Goal: Task Accomplishment & Management: Use online tool/utility

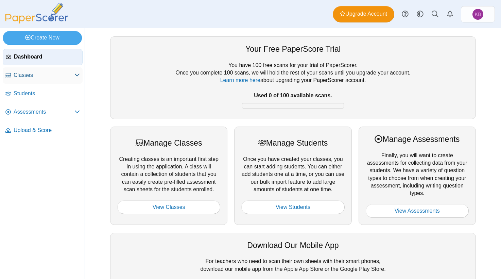
click at [24, 75] on span "Classes" at bounding box center [44, 74] width 61 height 7
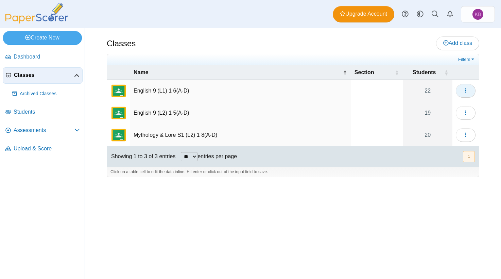
click at [468, 93] on span "button" at bounding box center [465, 91] width 5 height 6
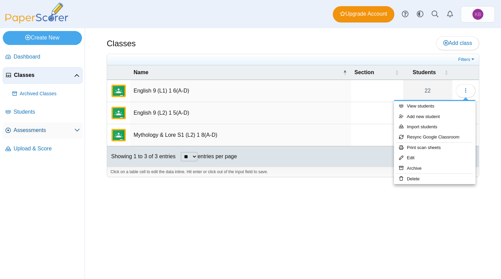
click at [23, 130] on span "Assessments" at bounding box center [44, 130] width 61 height 7
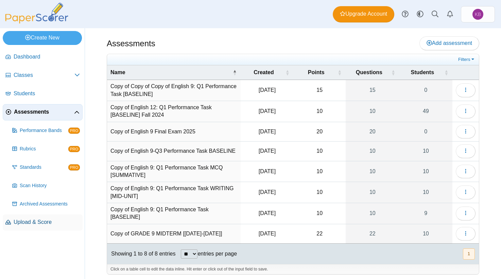
click at [28, 222] on span "Upload & Score" at bounding box center [47, 221] width 66 height 7
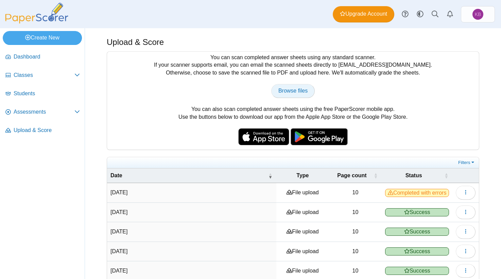
click at [295, 90] on span "Browse files" at bounding box center [293, 91] width 29 height 6
type input "**********"
